Goal: Navigation & Orientation: Find specific page/section

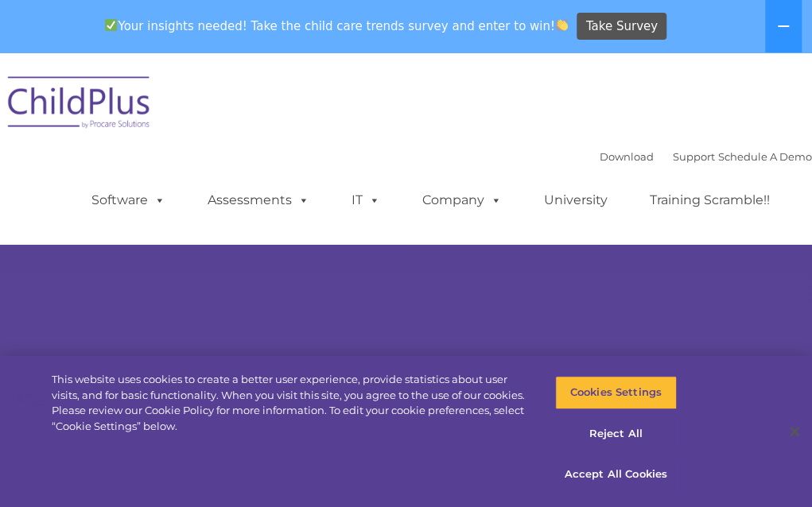
select select "MEDIUM"
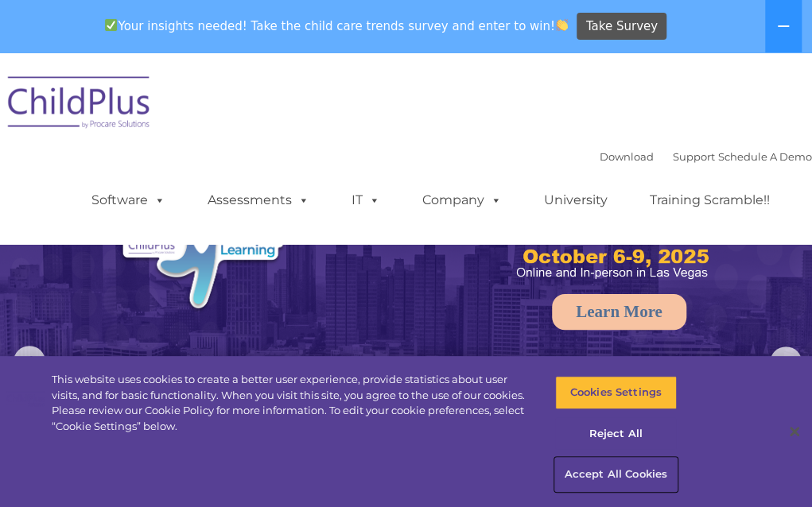
click at [572, 461] on button "Accept All Cookies" at bounding box center [616, 474] width 122 height 33
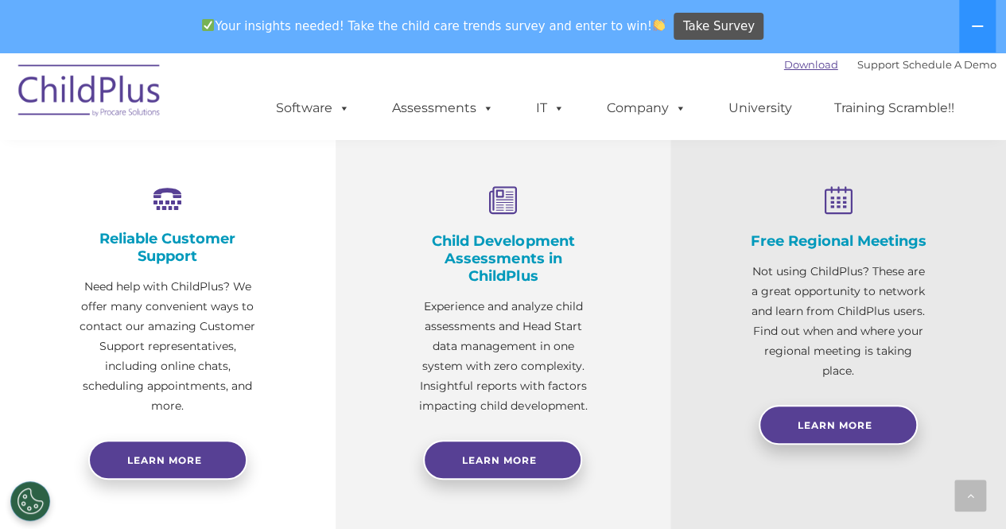
scroll to position [583, 0]
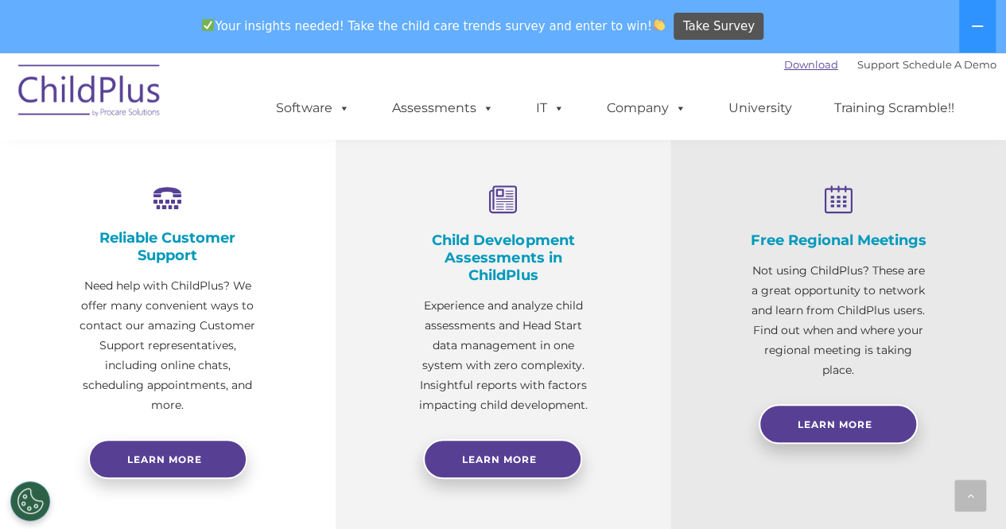
click at [787, 80] on ul "Software ChildPlus: The original and most widely-used Head Start data managemen…" at bounding box center [620, 108] width 752 height 64
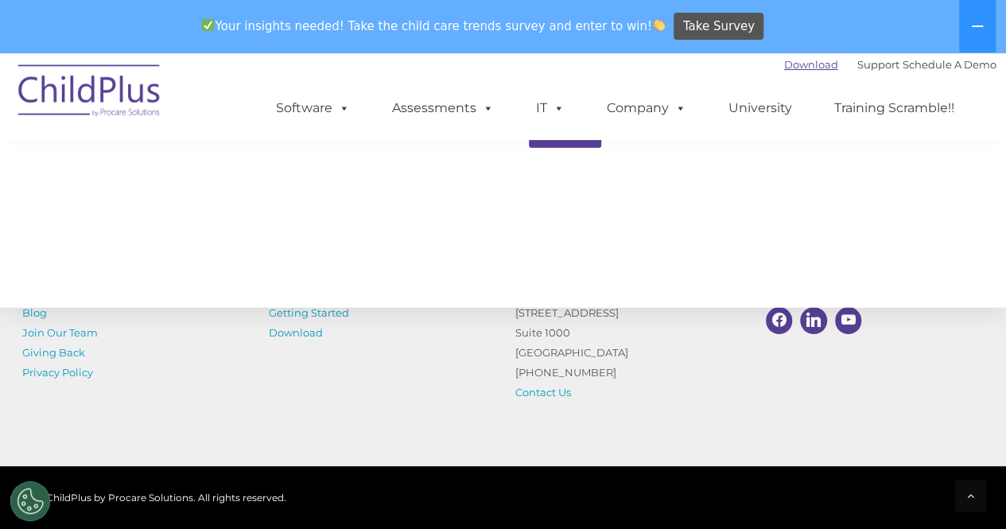
scroll to position [1888, 0]
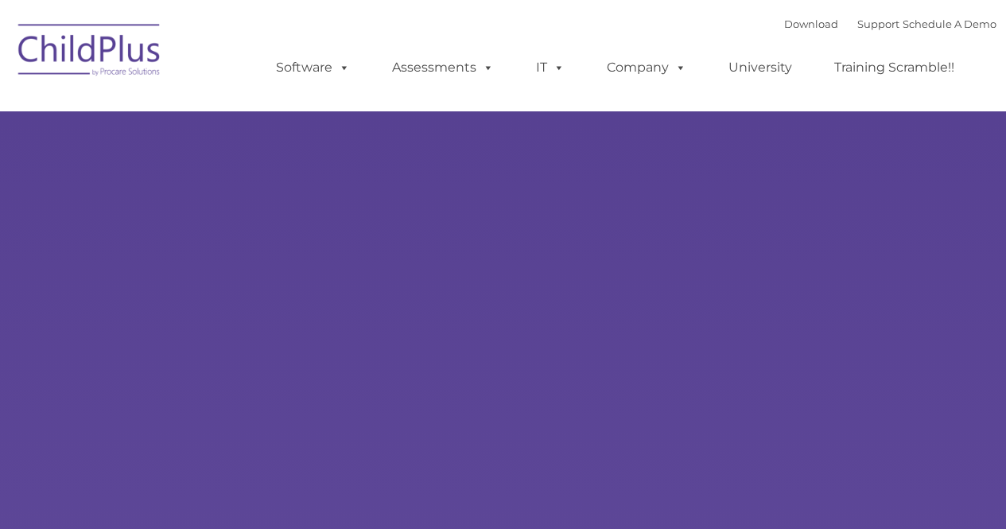
type input ""
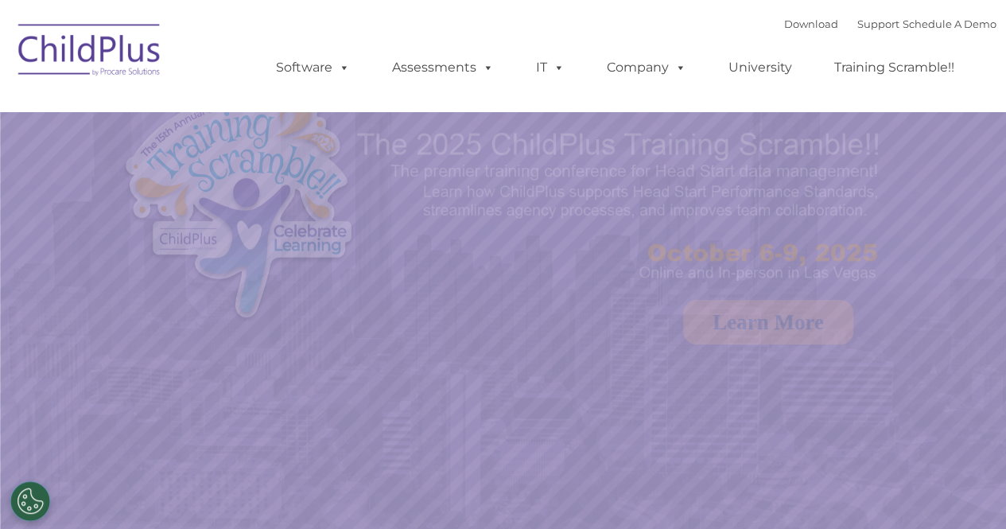
select select "MEDIUM"
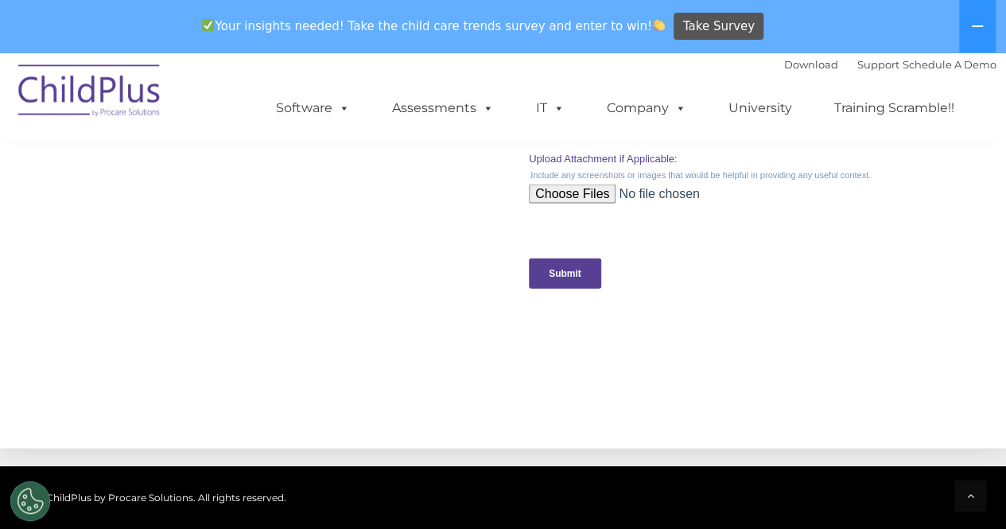
scroll to position [1631, 0]
